Goal: Task Accomplishment & Management: Manage account settings

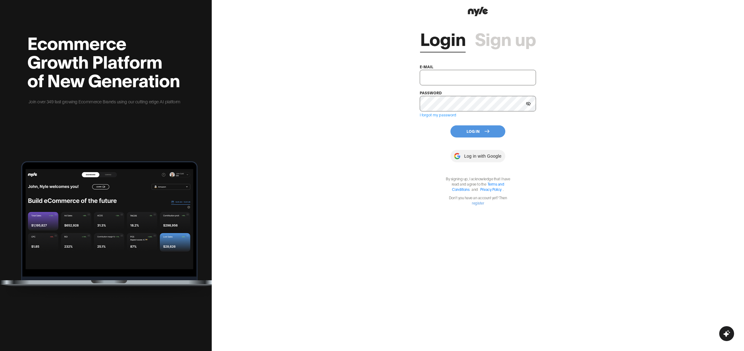
type input "[EMAIL_ADDRESS][PERSON_NAME]"
click at [470, 134] on button "Log In" at bounding box center [477, 131] width 55 height 12
